Goal: Information Seeking & Learning: Learn about a topic

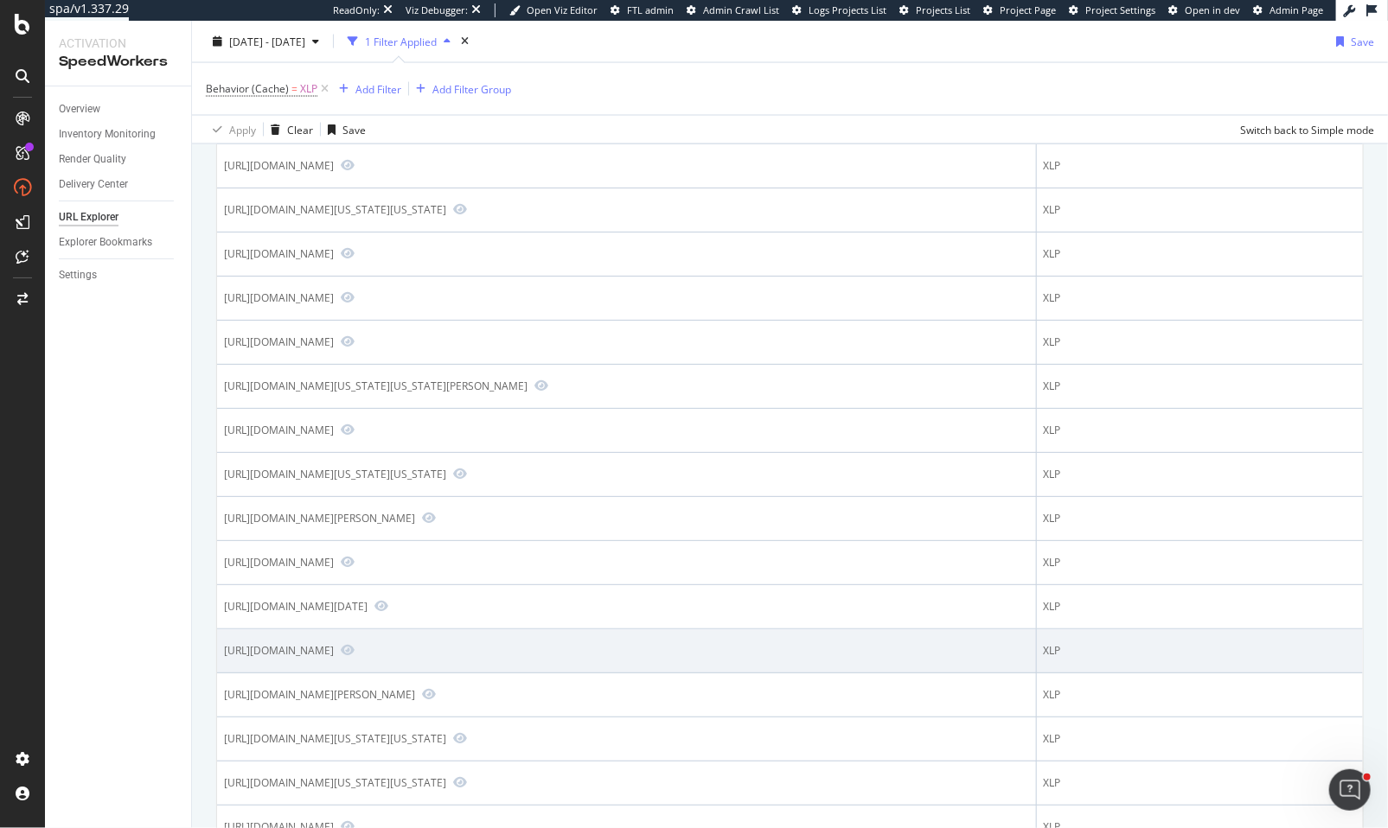
scroll to position [1427, 0]
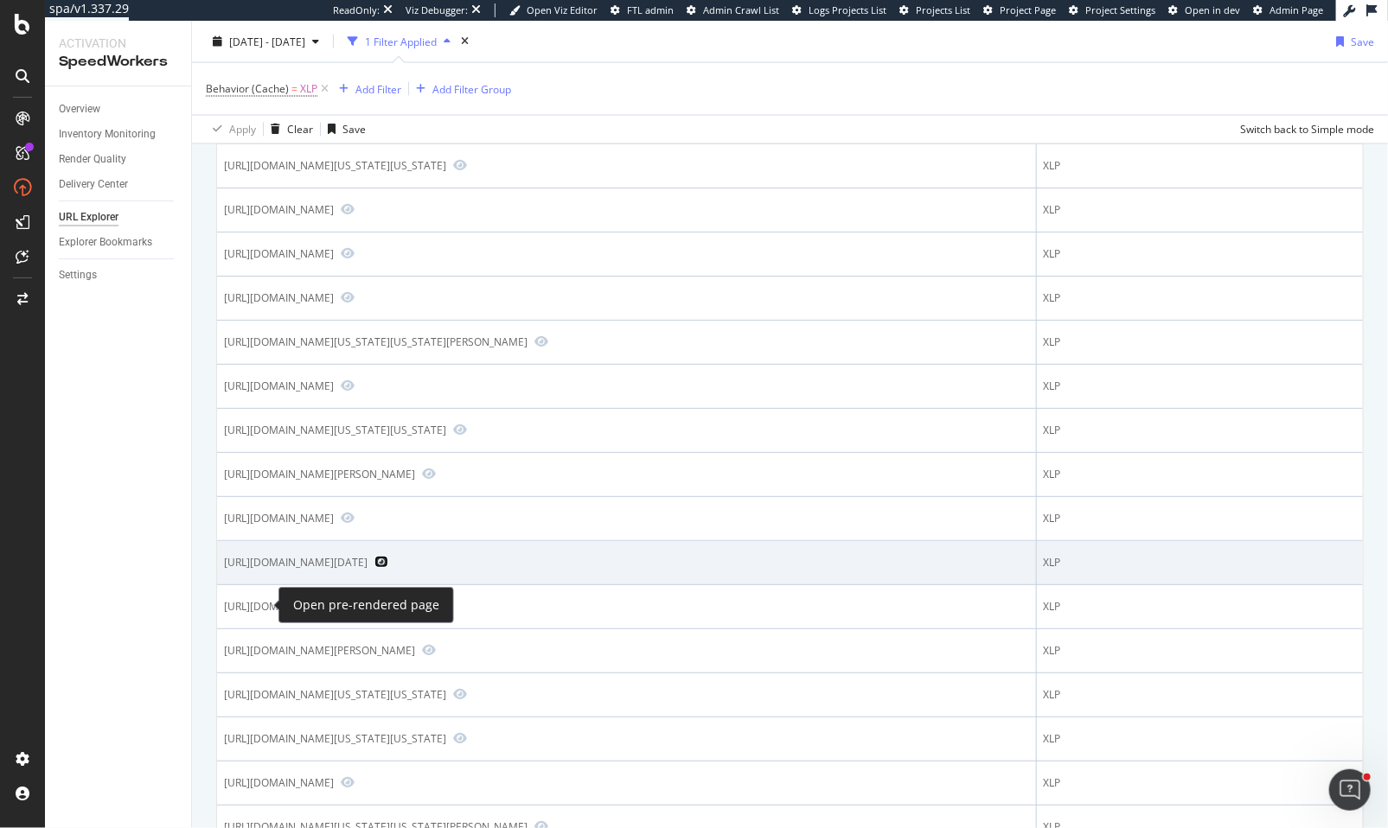
click at [374, 568] on icon "Preview https://www.mlbshop.com/pittsburgh-pirates/collectibles-and-memorabilia…" at bounding box center [381, 562] width 14 height 12
